Goal: Use online tool/utility: Utilize a website feature to perform a specific function

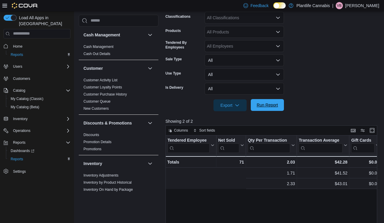
scroll to position [0, 165]
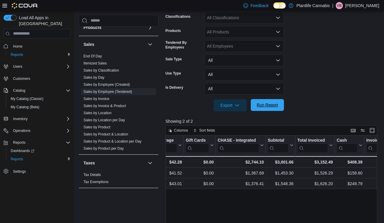
click at [252, 105] on button "Run Report" at bounding box center [267, 105] width 33 height 12
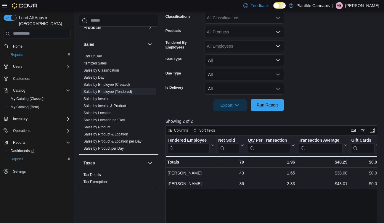
click at [278, 109] on span "Run Report" at bounding box center [267, 105] width 26 height 12
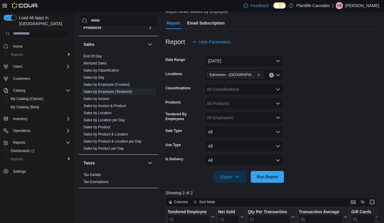
scroll to position [41, 0]
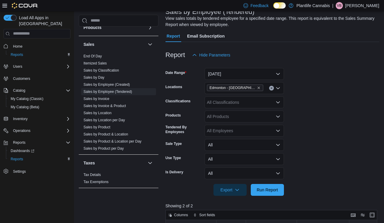
click at [248, 101] on div "All Classifications" at bounding box center [243, 102] width 79 height 12
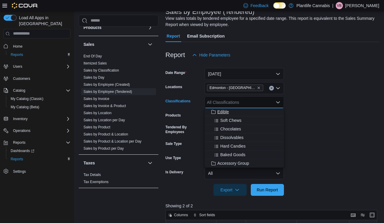
scroll to position [52, 0]
click at [237, 148] on span "Accessory Group" at bounding box center [233, 147] width 32 height 6
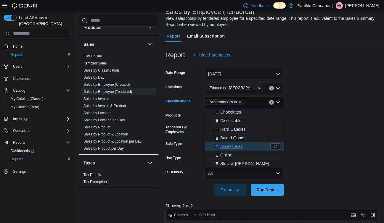
click at [273, 200] on div at bounding box center [272, 199] width 214 height 7
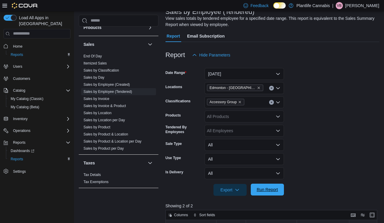
click at [272, 196] on span "Run Report" at bounding box center [267, 190] width 26 height 12
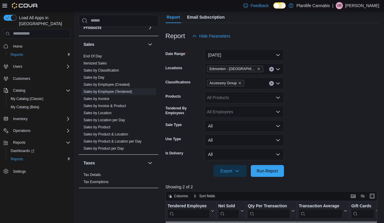
scroll to position [49, 0]
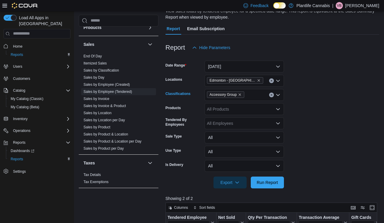
click at [271, 97] on button "Clear input" at bounding box center [271, 95] width 5 height 5
click at [262, 181] on span "Run Report" at bounding box center [267, 182] width 21 height 6
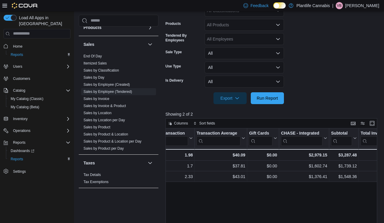
scroll to position [0, 105]
